Goal: Task Accomplishment & Management: Manage account settings

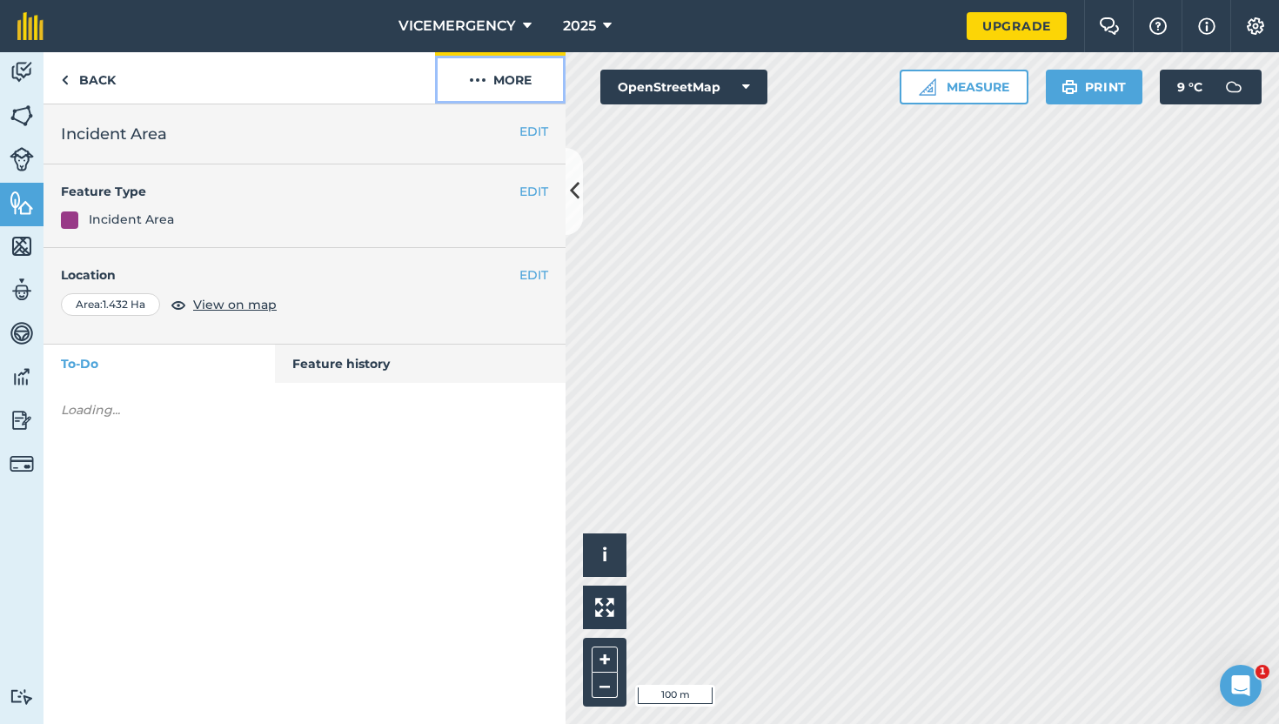
click at [518, 70] on button "More" at bounding box center [500, 77] width 131 height 51
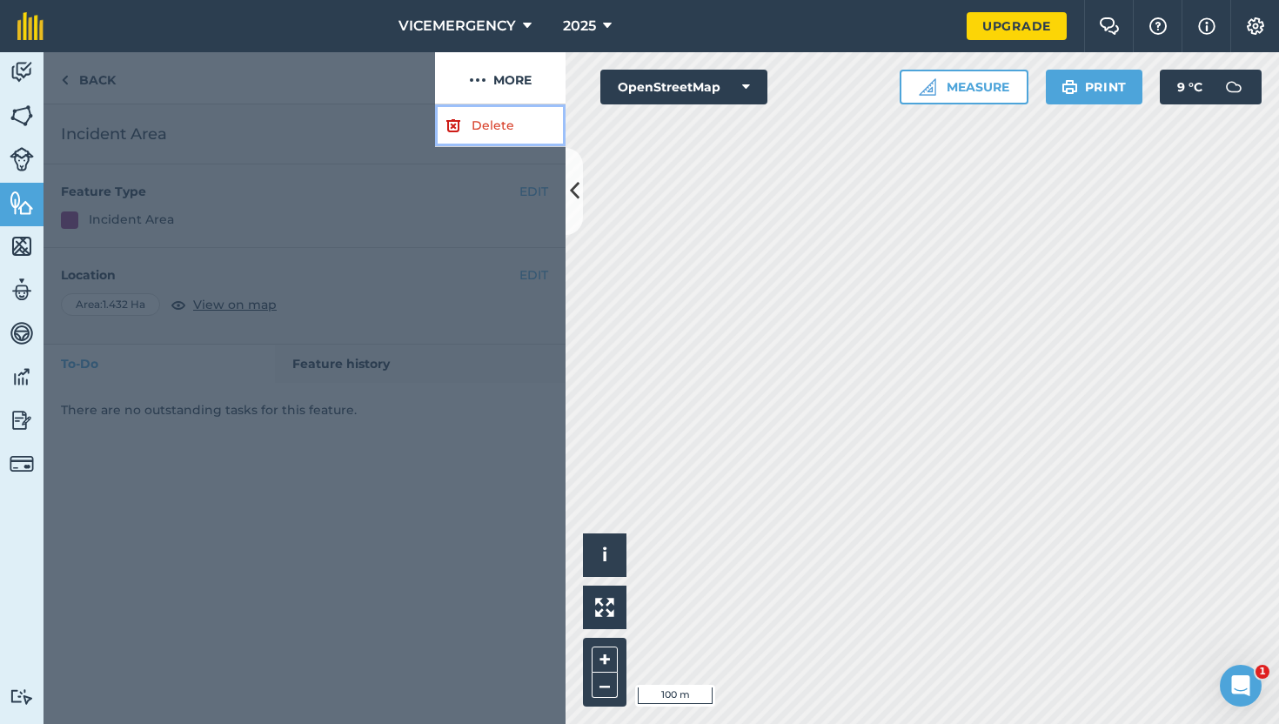
click at [476, 132] on link "Delete" at bounding box center [500, 125] width 131 height 43
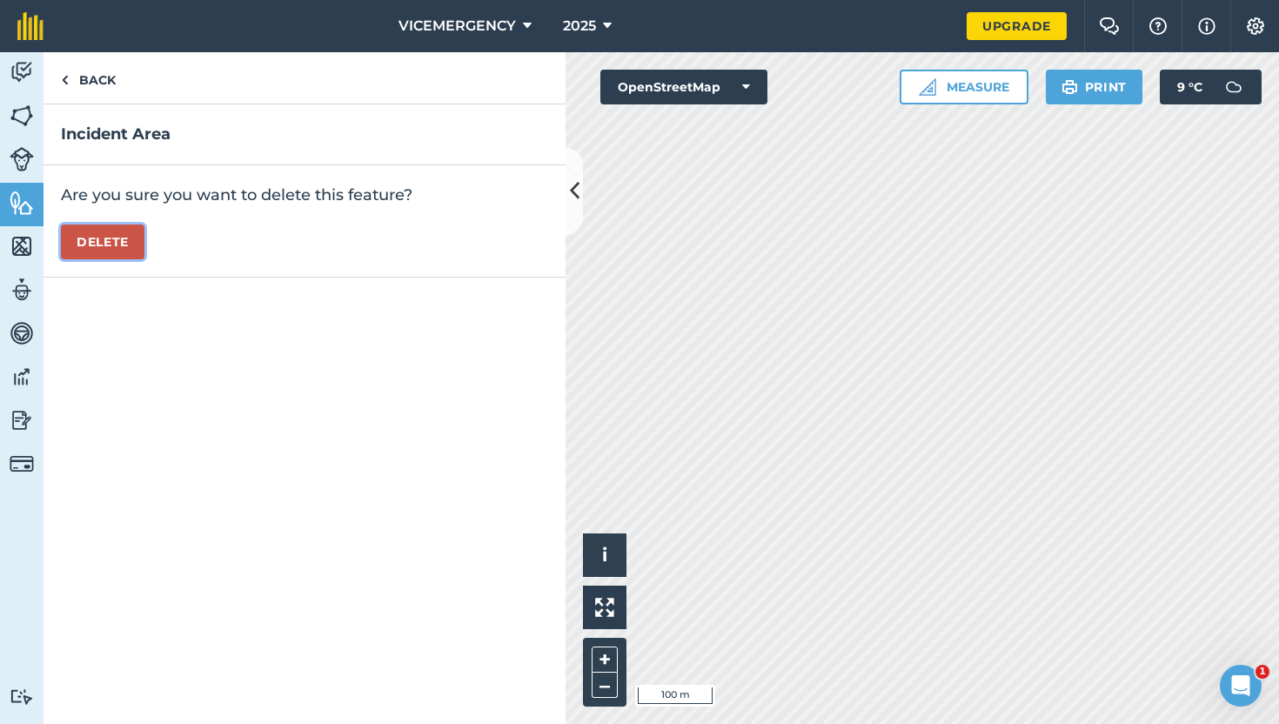
click at [131, 245] on button "Delete" at bounding box center [103, 242] width 84 height 35
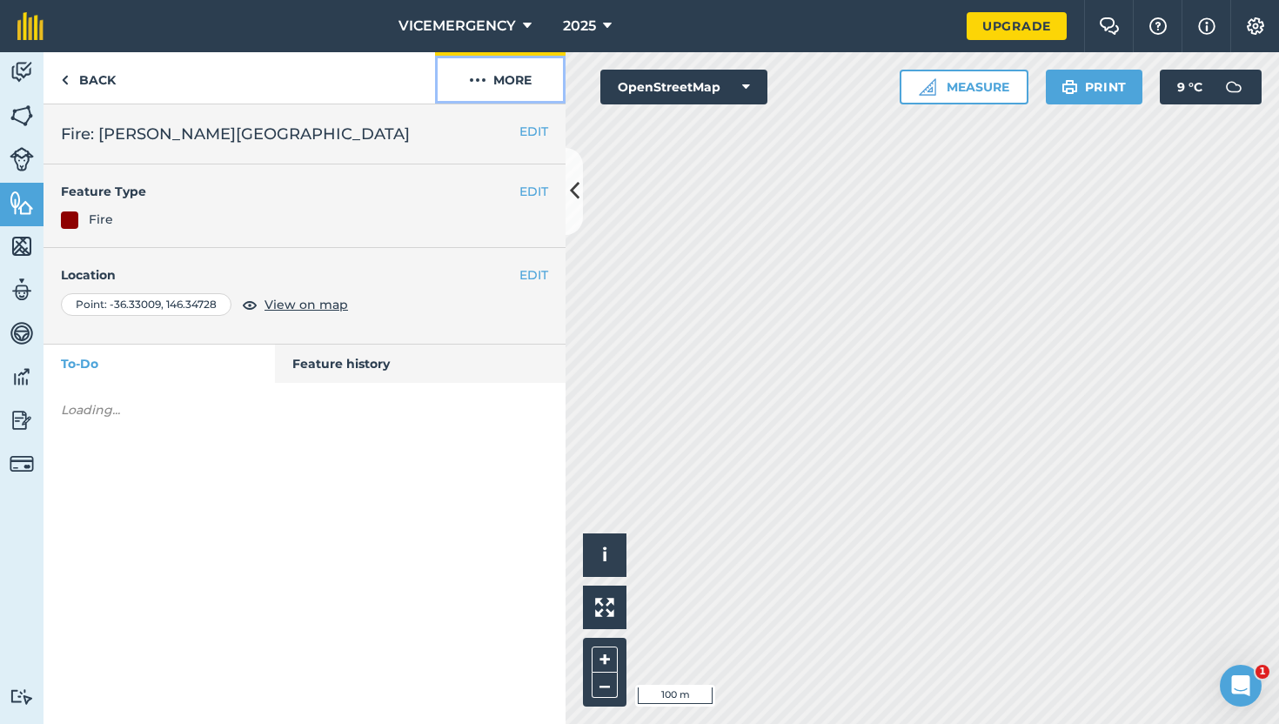
click at [499, 72] on button "More" at bounding box center [500, 77] width 131 height 51
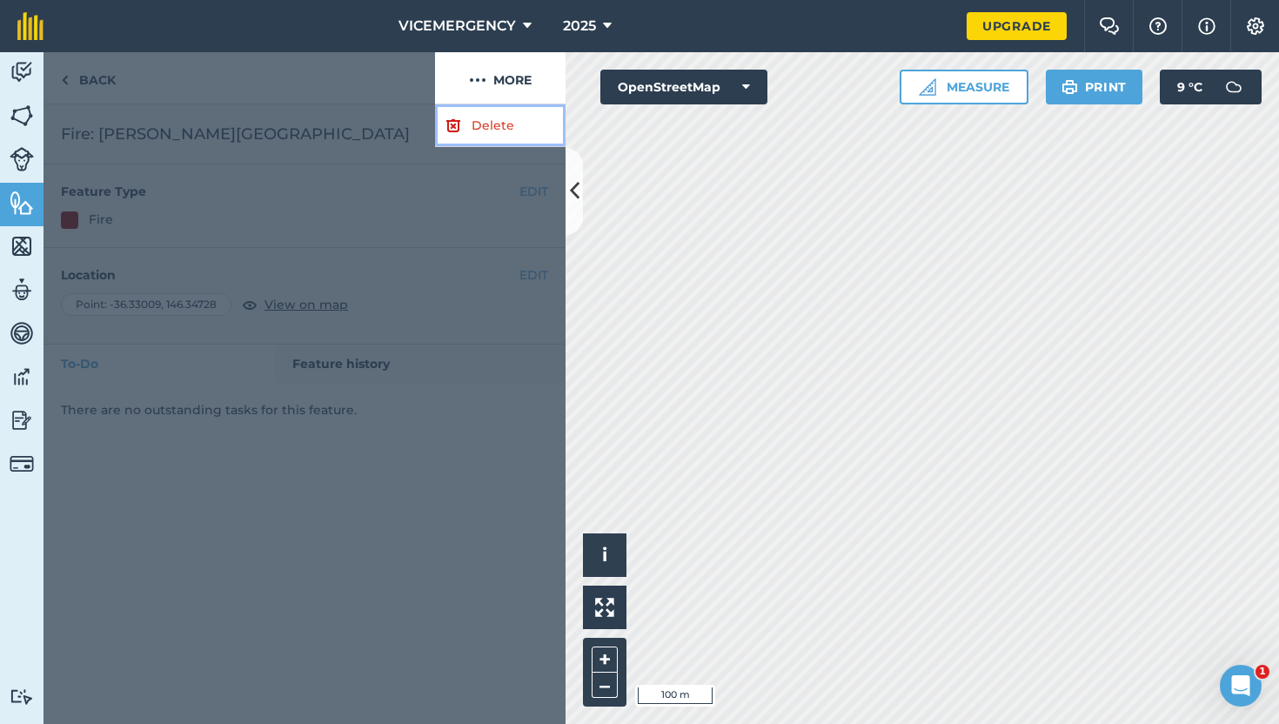
click at [476, 128] on link "Delete" at bounding box center [500, 125] width 131 height 43
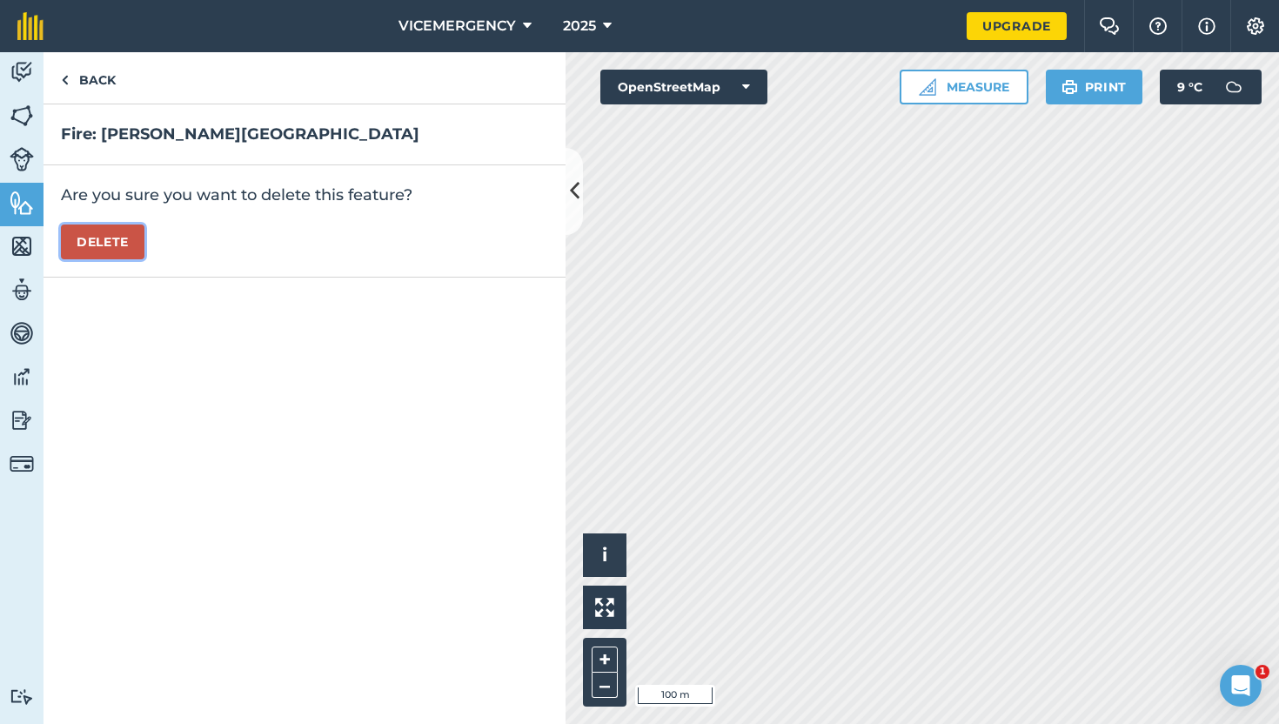
click at [88, 243] on button "Delete" at bounding box center [103, 242] width 84 height 35
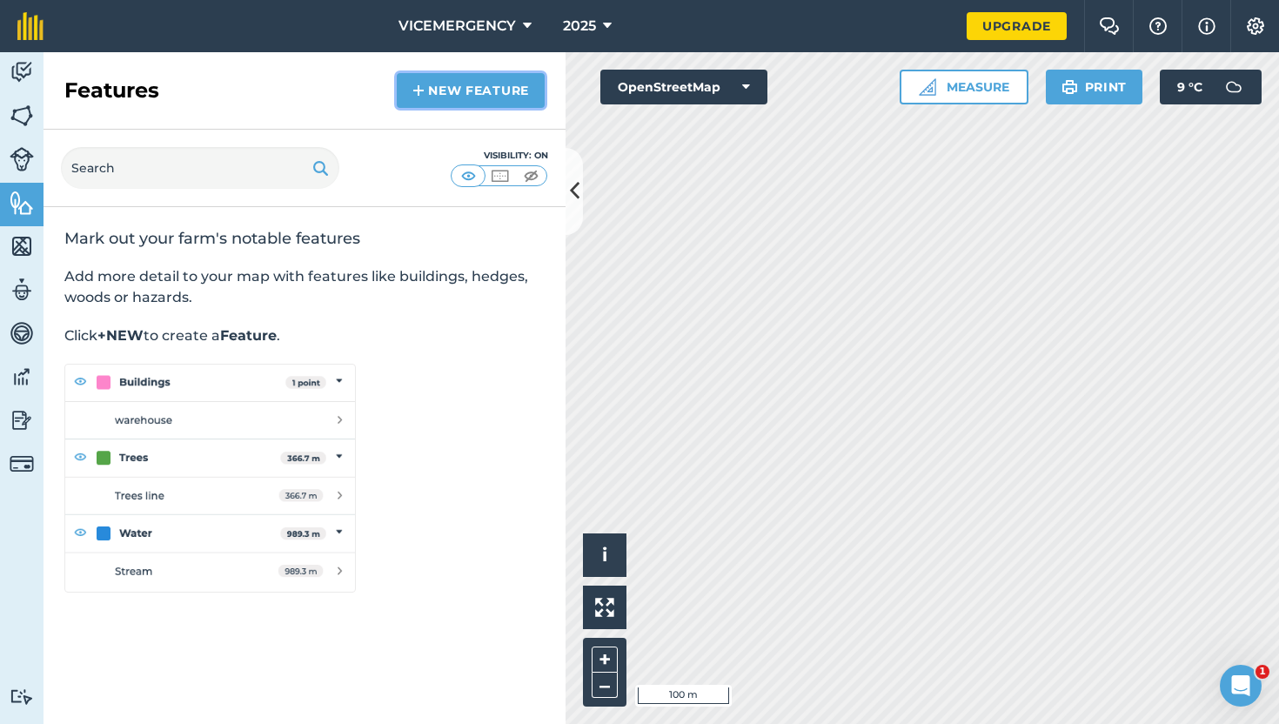
click at [446, 94] on link "New feature" at bounding box center [471, 90] width 148 height 35
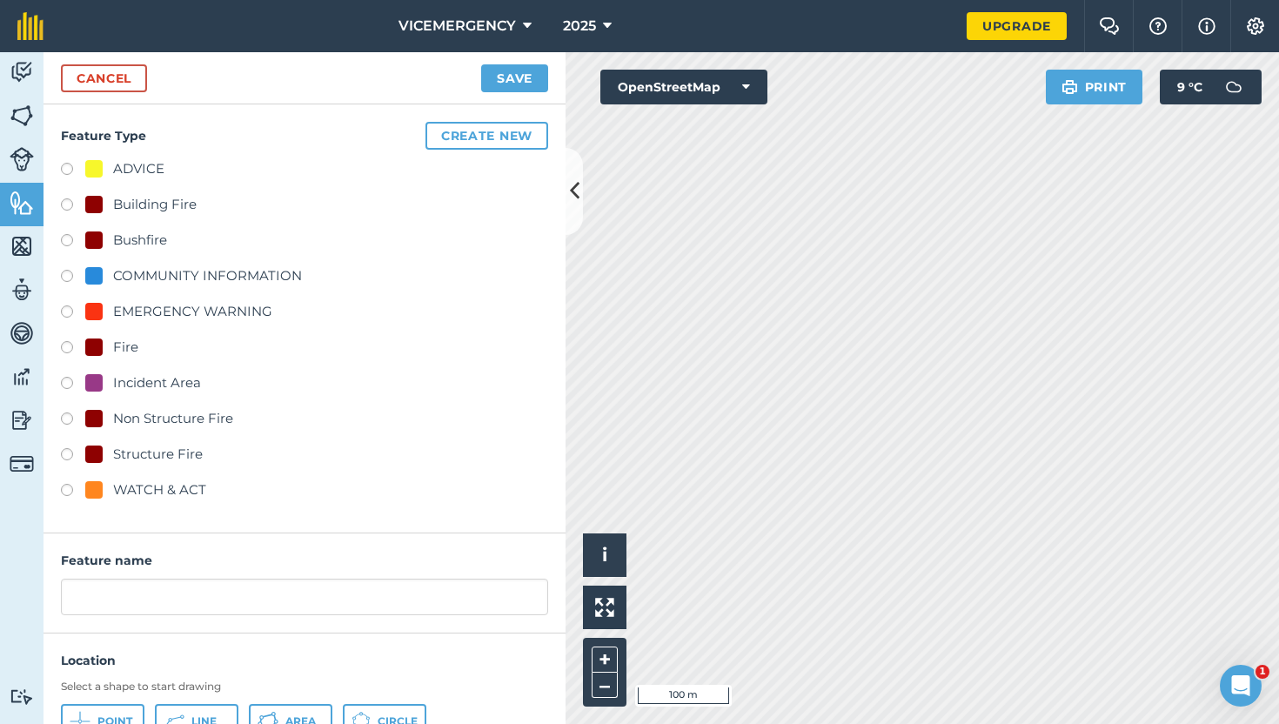
click at [66, 238] on label at bounding box center [73, 242] width 24 height 17
radio input "true"
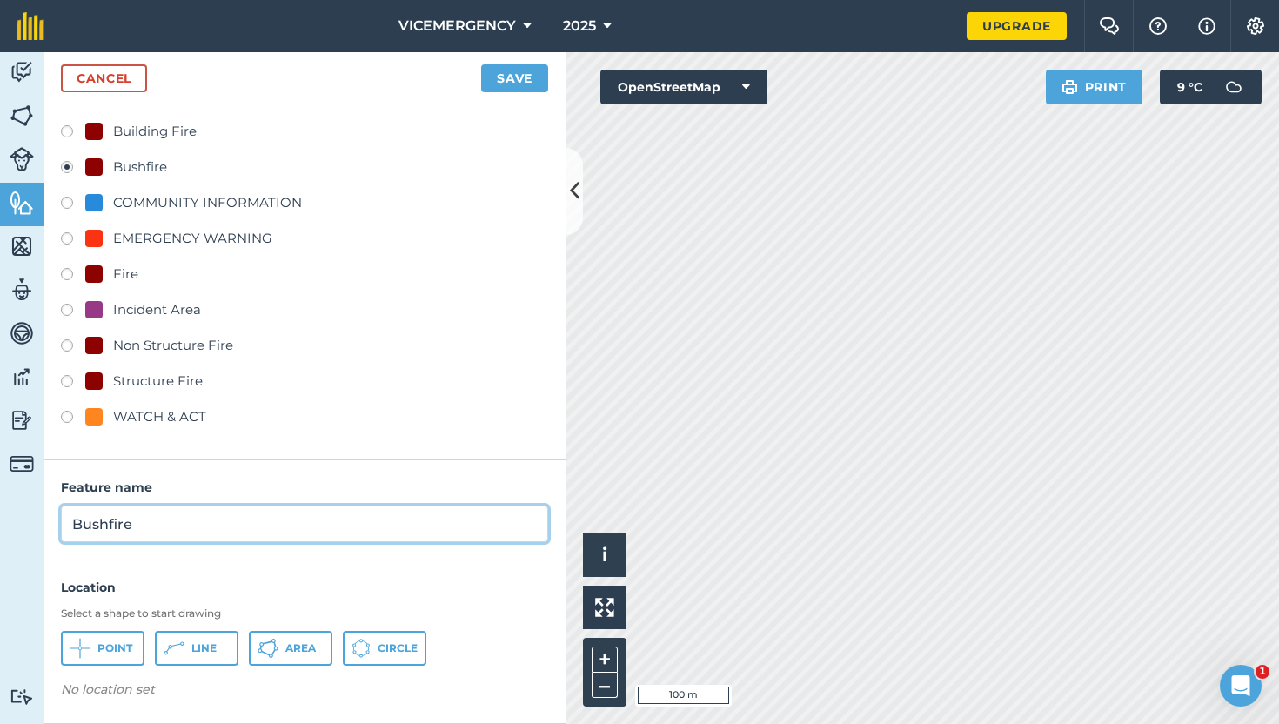
click at [151, 523] on input "Bushfire" at bounding box center [304, 524] width 487 height 37
type input "Bushfire: [GEOGRAPHIC_DATA], [GEOGRAPHIC_DATA]"
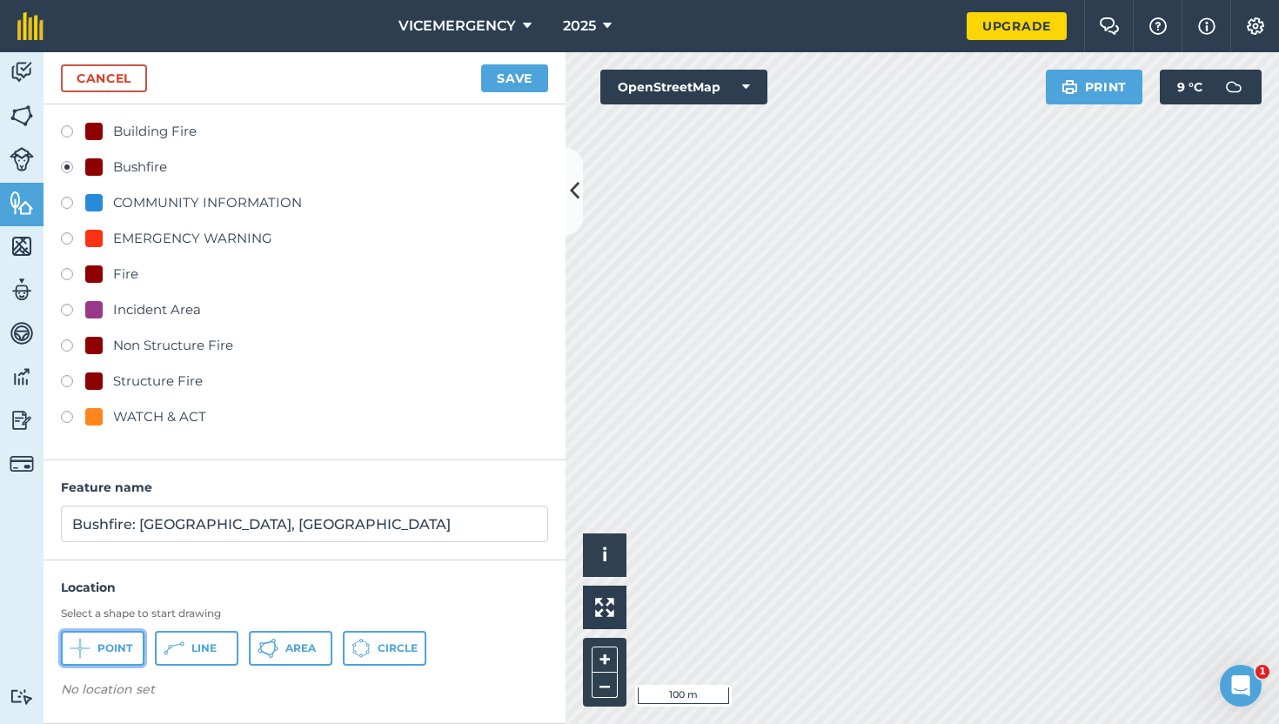
click at [107, 641] on span "Point" at bounding box center [114, 648] width 35 height 14
click at [519, 77] on button "Save" at bounding box center [514, 78] width 67 height 28
